Goal: Navigation & Orientation: Find specific page/section

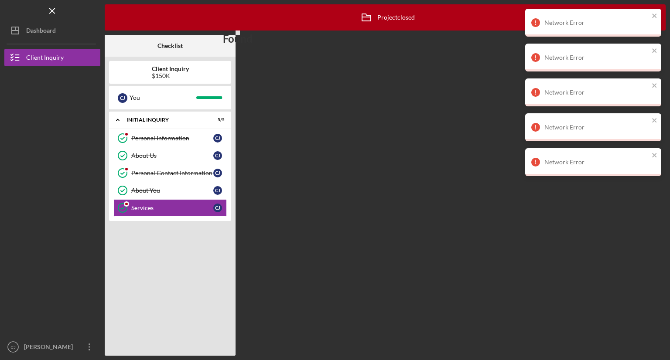
scroll to position [34, 0]
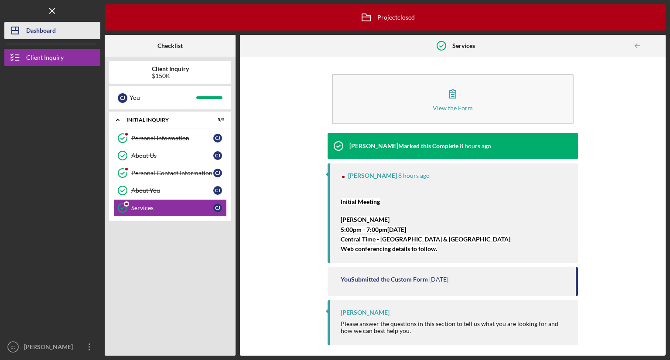
click at [49, 32] on div "Dashboard" at bounding box center [41, 32] width 30 height 20
